Goal: Find specific page/section: Find specific page/section

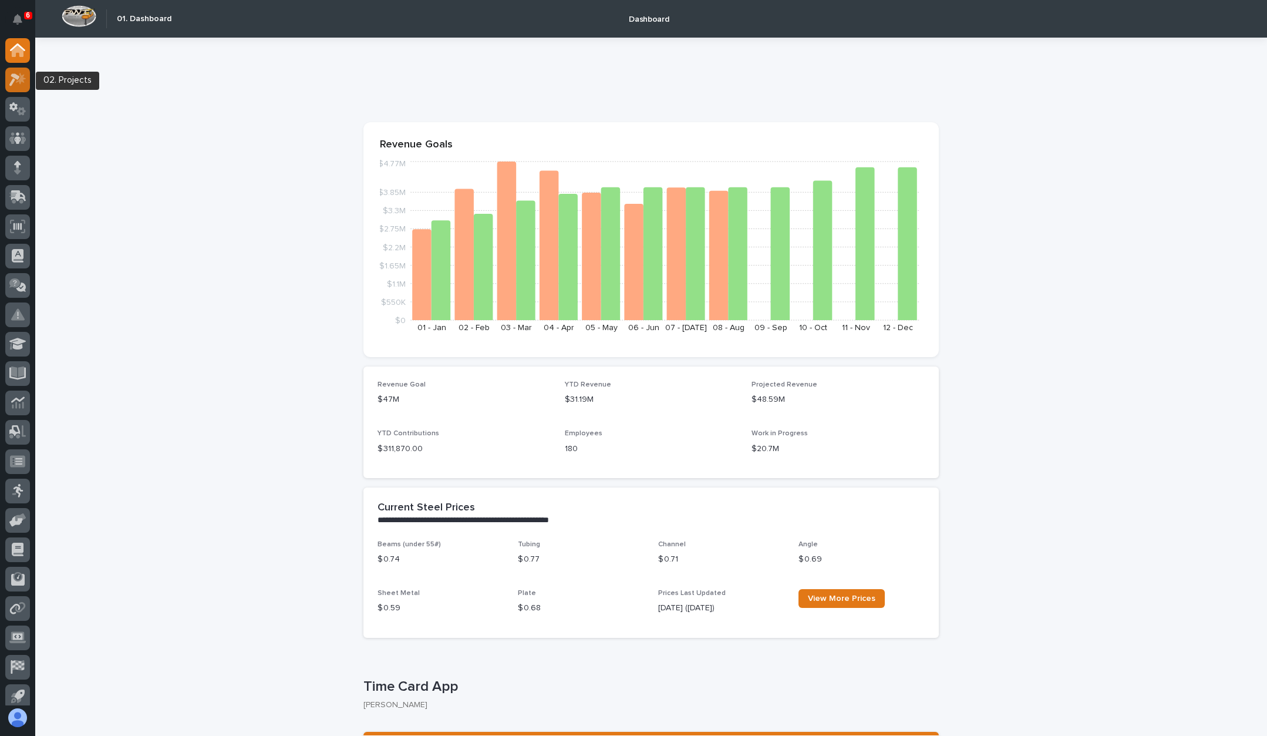
click at [6, 82] on div at bounding box center [17, 80] width 25 height 25
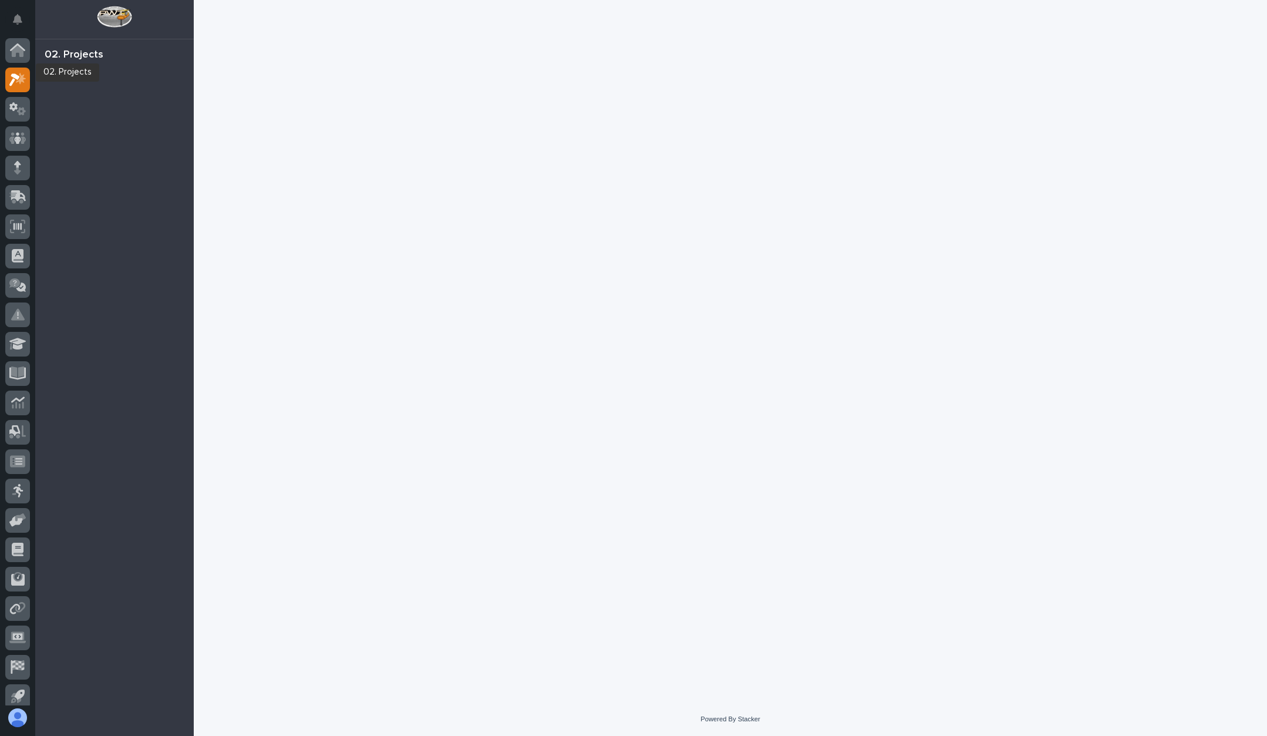
scroll to position [8, 0]
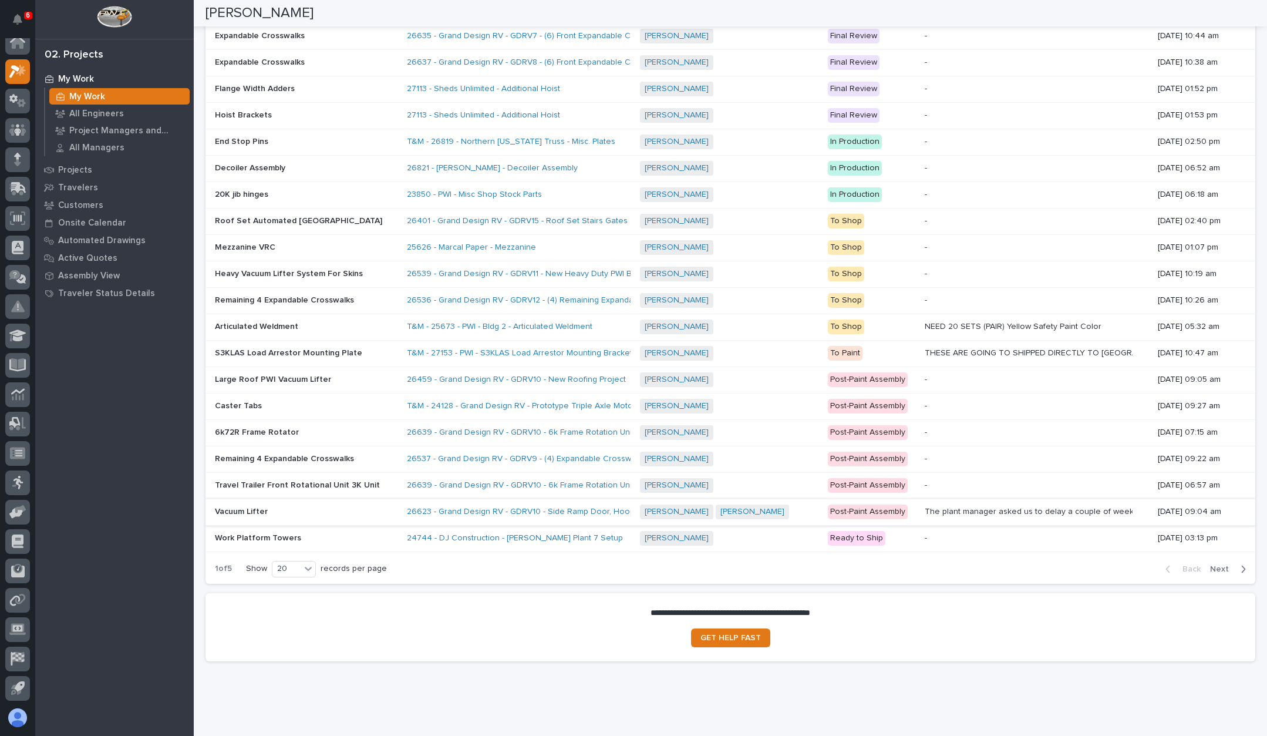
scroll to position [937, 0]
click at [1223, 563] on span "Next" at bounding box center [1223, 568] width 26 height 11
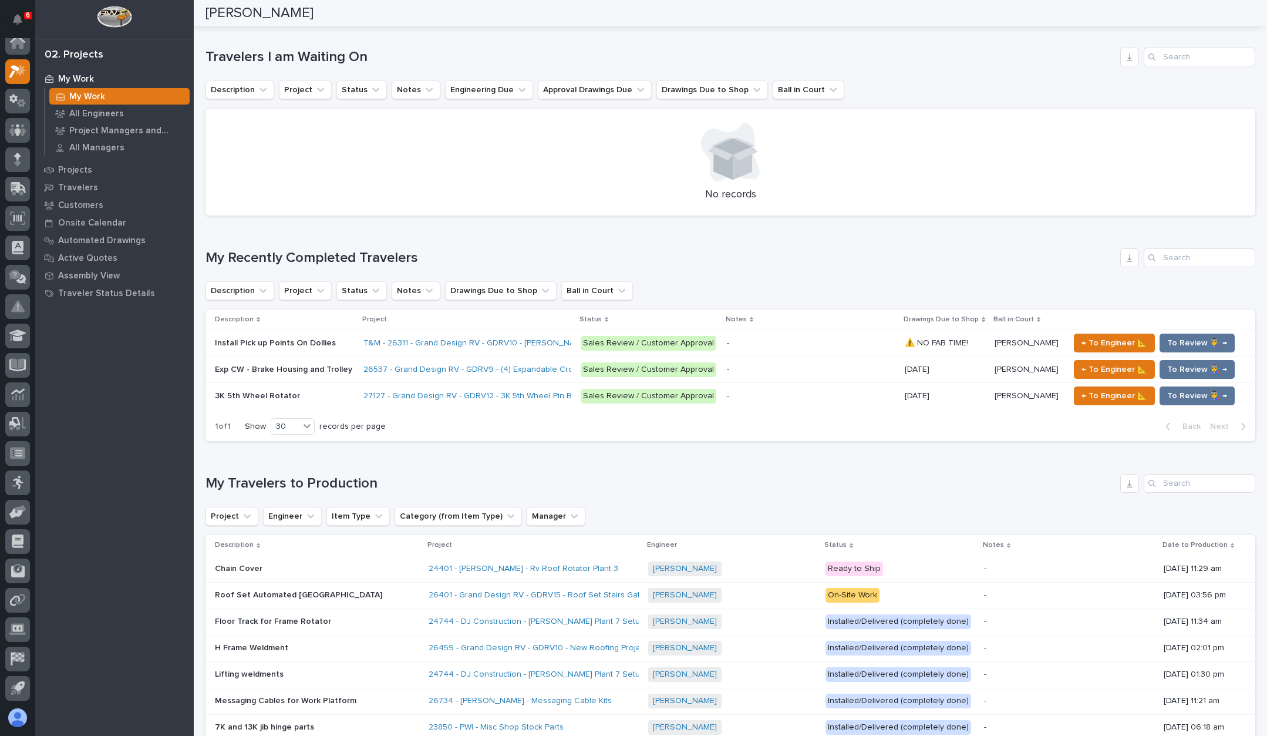
scroll to position [402, 0]
click at [1200, 476] on input "Search" at bounding box center [1200, 485] width 112 height 19
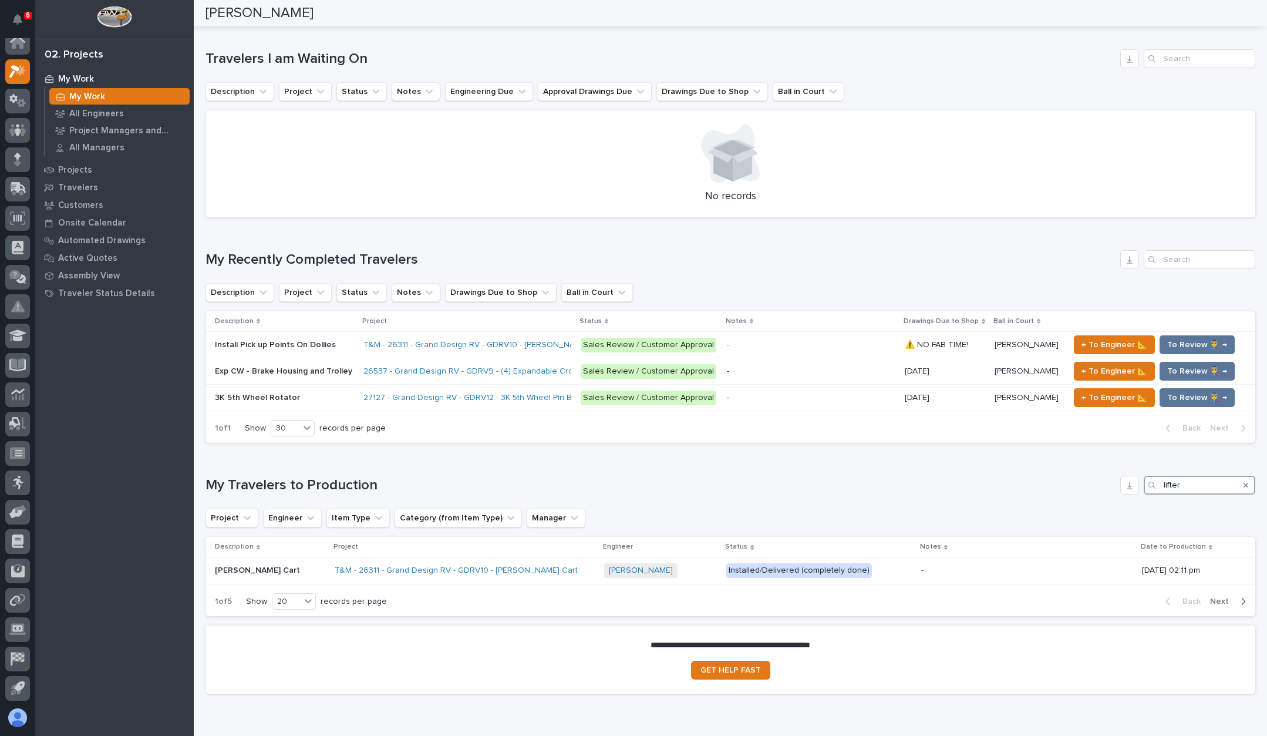
scroll to position [153, 0]
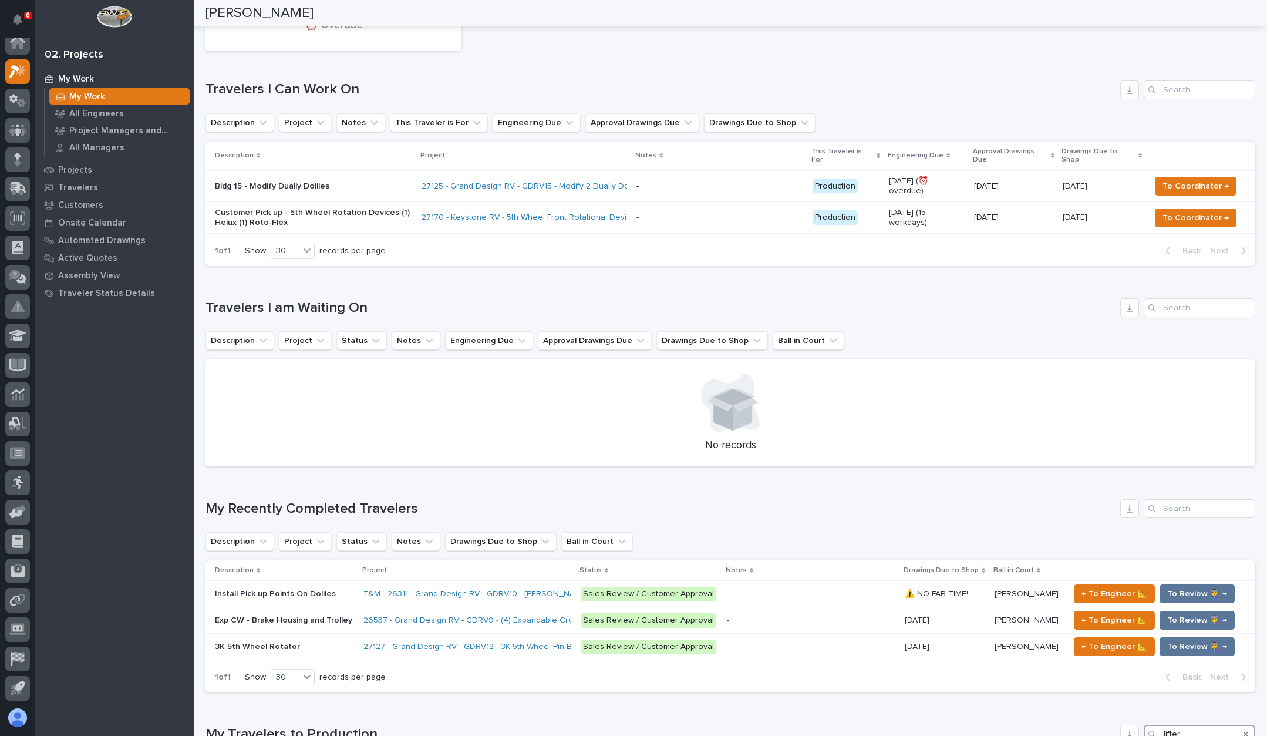
type input "lifter"
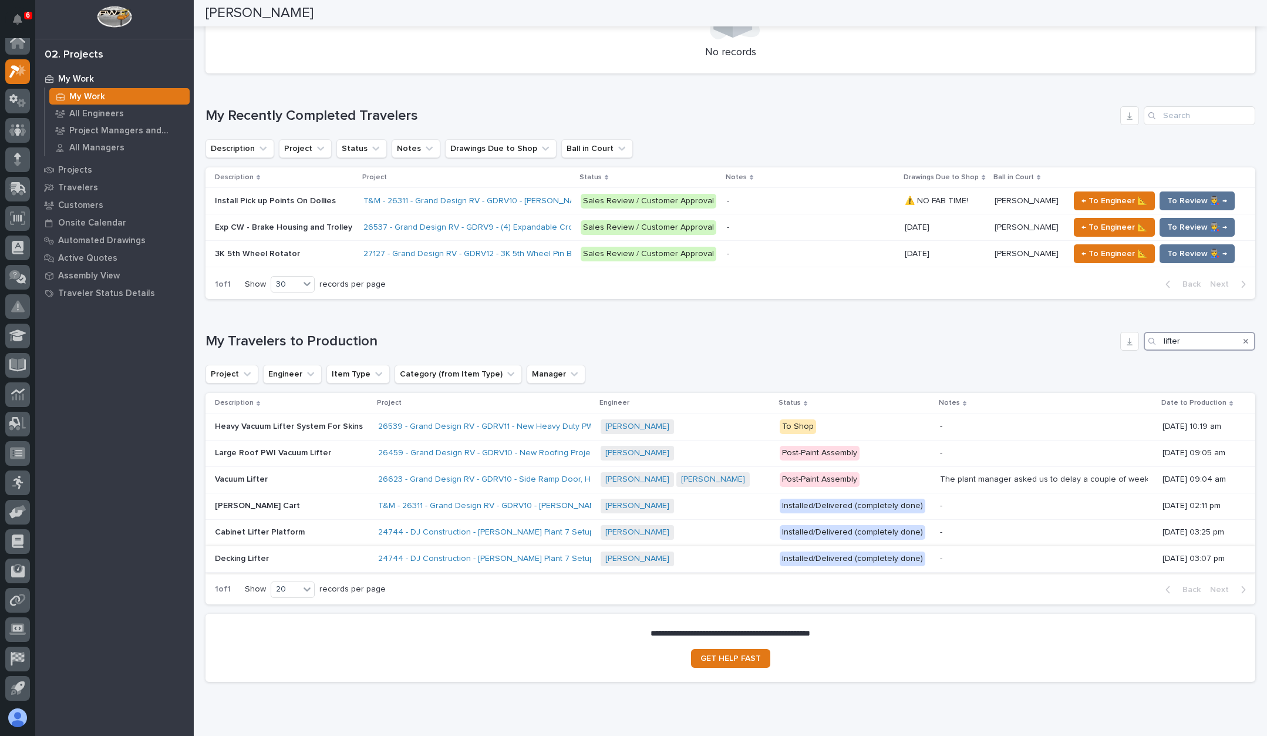
scroll to position [587, 0]
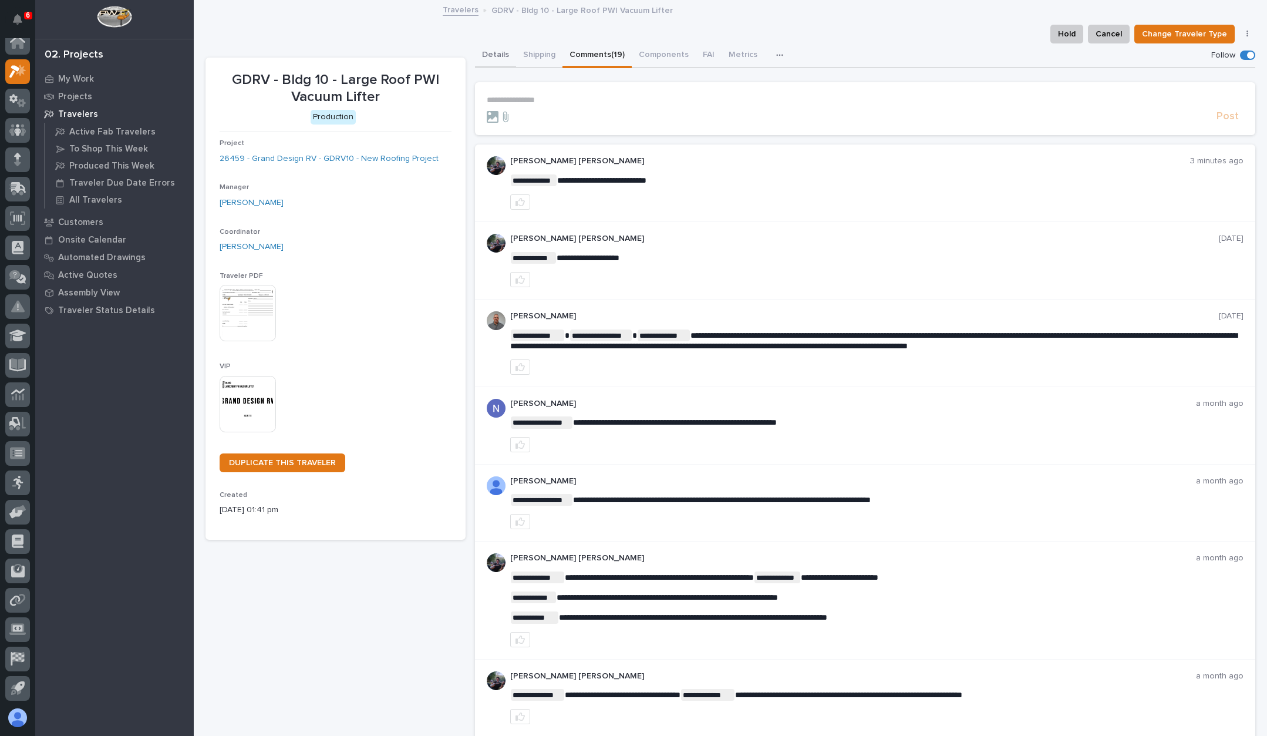
click at [491, 50] on button "Details" at bounding box center [495, 55] width 41 height 25
